Goal: Transaction & Acquisition: Obtain resource

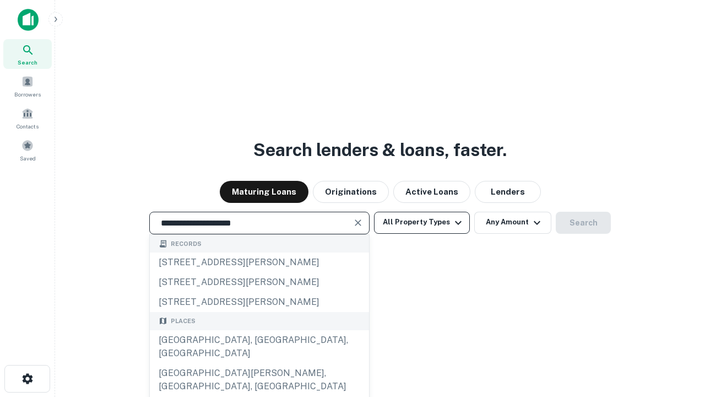
click at [259, 363] on div "Santa Monica, CA, USA" at bounding box center [259, 346] width 219 height 33
click at [422, 222] on button "All Property Types" at bounding box center [422, 223] width 96 height 22
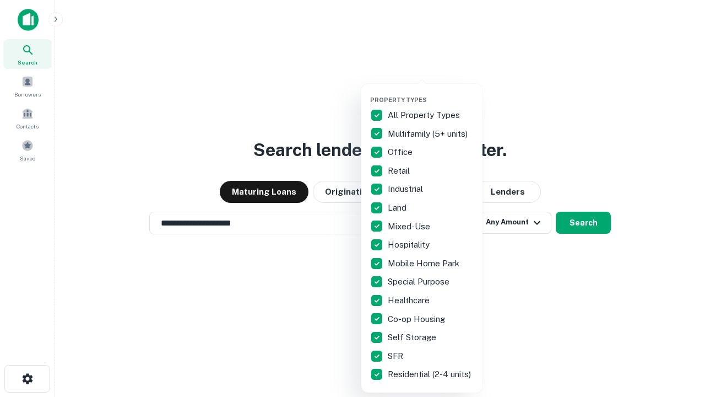
type input "**********"
click at [431, 93] on button "button" at bounding box center [430, 93] width 121 height 1
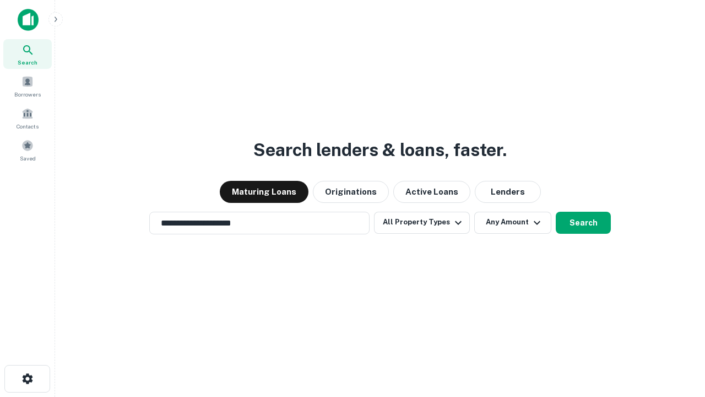
scroll to position [7, 133]
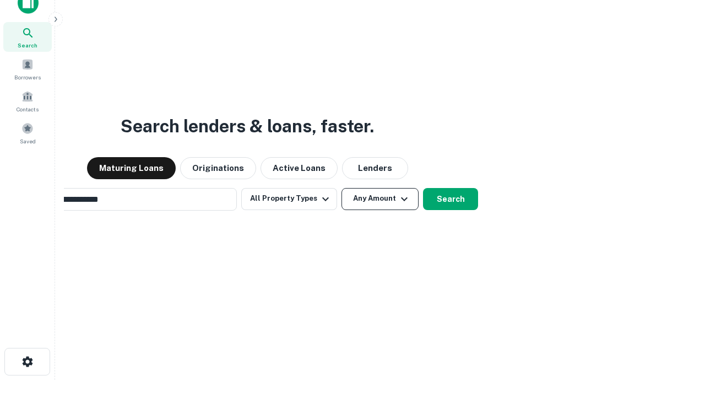
click at [342, 188] on button "Any Amount" at bounding box center [380, 199] width 77 height 22
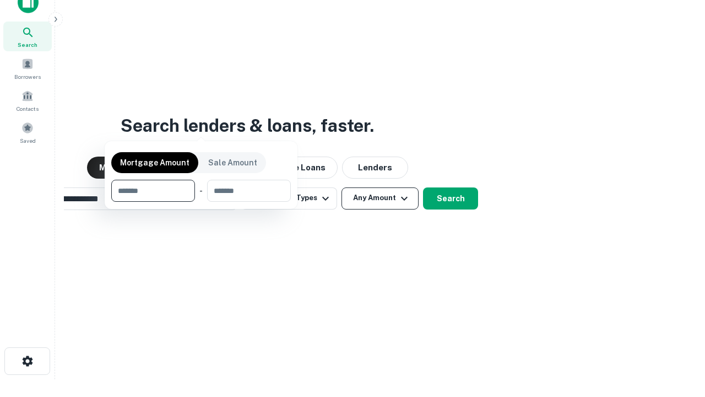
scroll to position [79, 312]
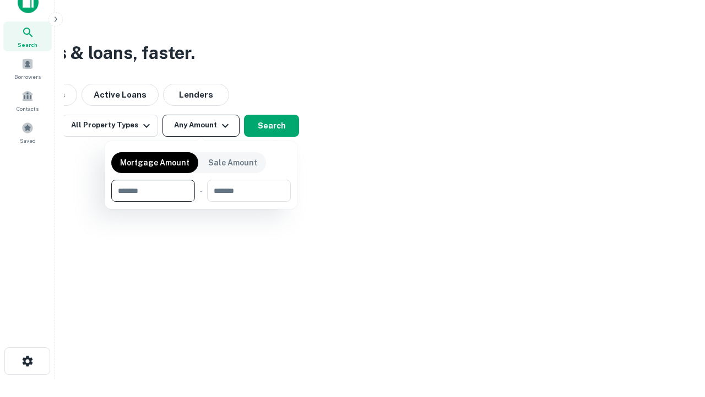
type input "*******"
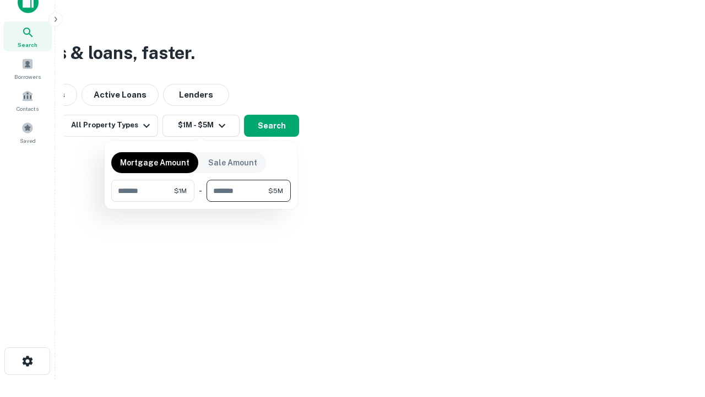
type input "*******"
click at [201, 202] on button "button" at bounding box center [201, 202] width 180 height 1
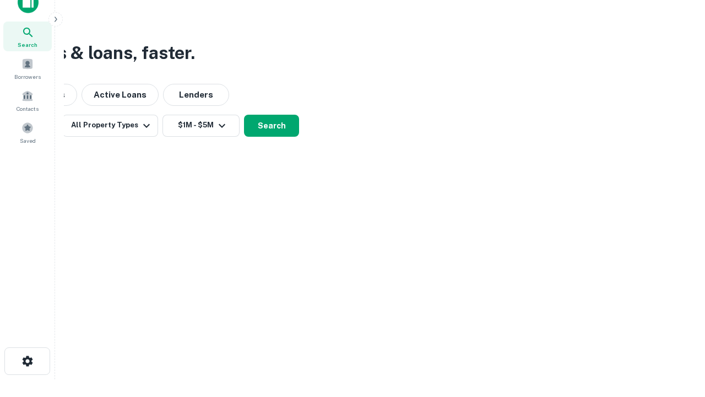
scroll to position [0, 0]
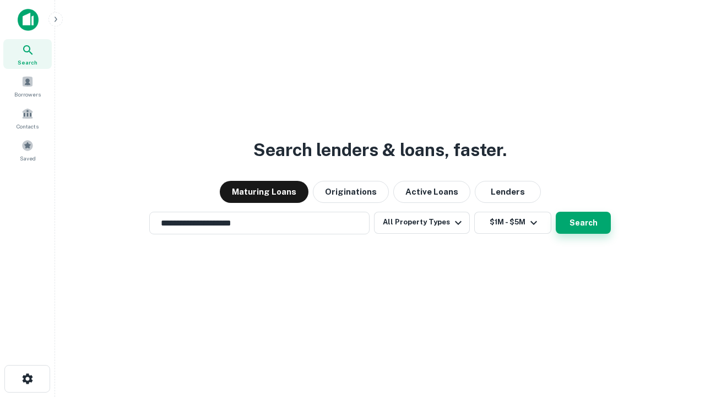
click at [556, 212] on button "Search" at bounding box center [583, 223] width 55 height 22
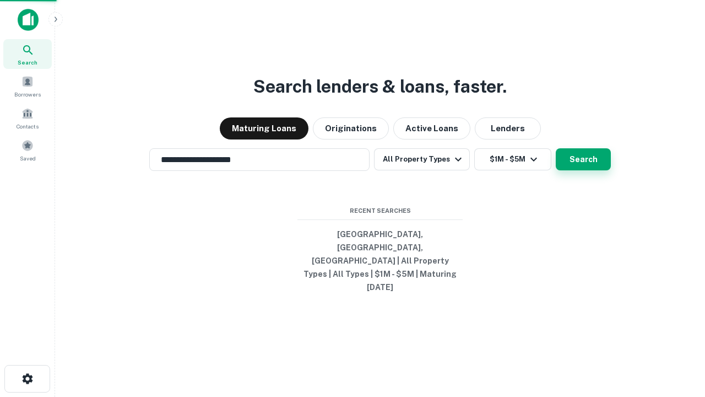
scroll to position [17, 0]
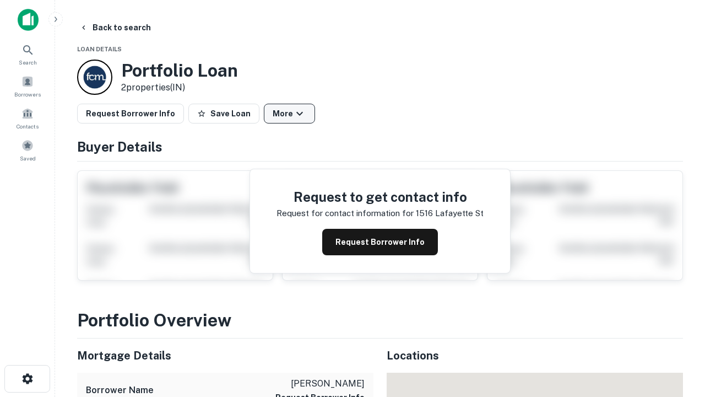
click at [289, 114] on button "More" at bounding box center [289, 114] width 51 height 20
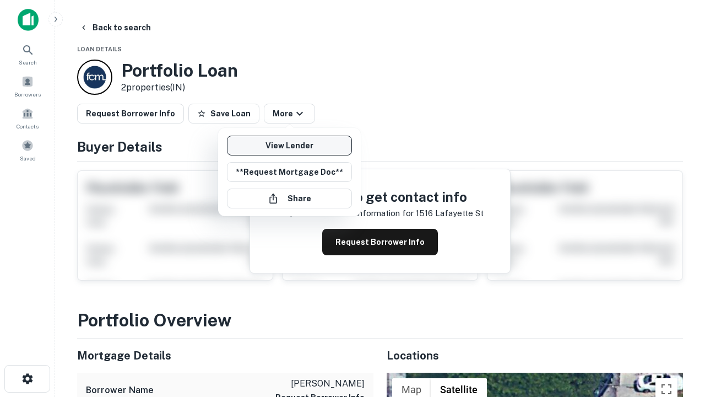
click at [289, 145] on link "View Lender" at bounding box center [289, 146] width 125 height 20
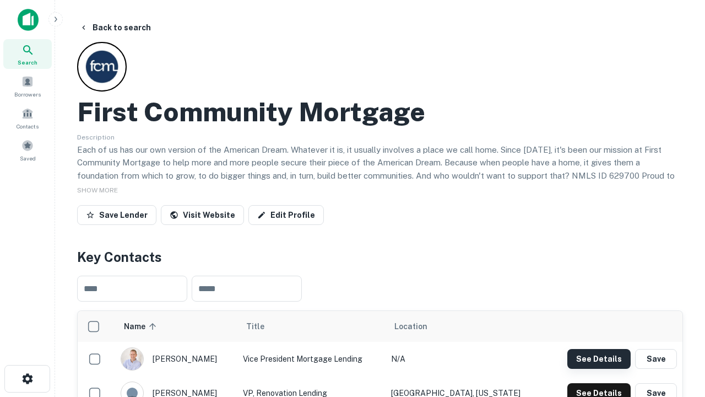
click at [599, 358] on button "See Details" at bounding box center [599, 359] width 63 height 20
click at [27, 379] on icon "button" at bounding box center [27, 378] width 13 height 13
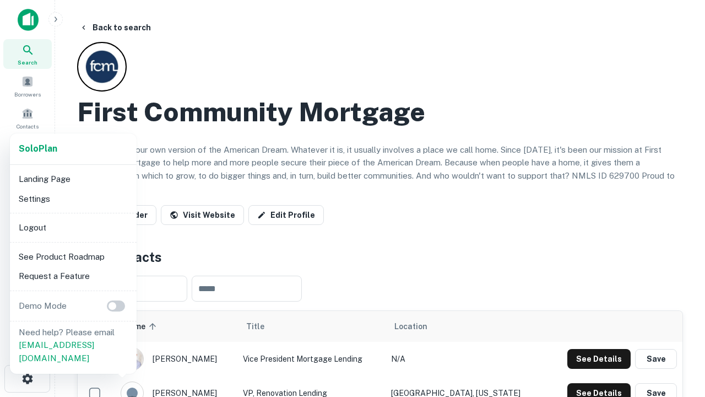
click at [73, 227] on li "Logout" at bounding box center [73, 228] width 118 height 20
